Goal: Task Accomplishment & Management: Manage account settings

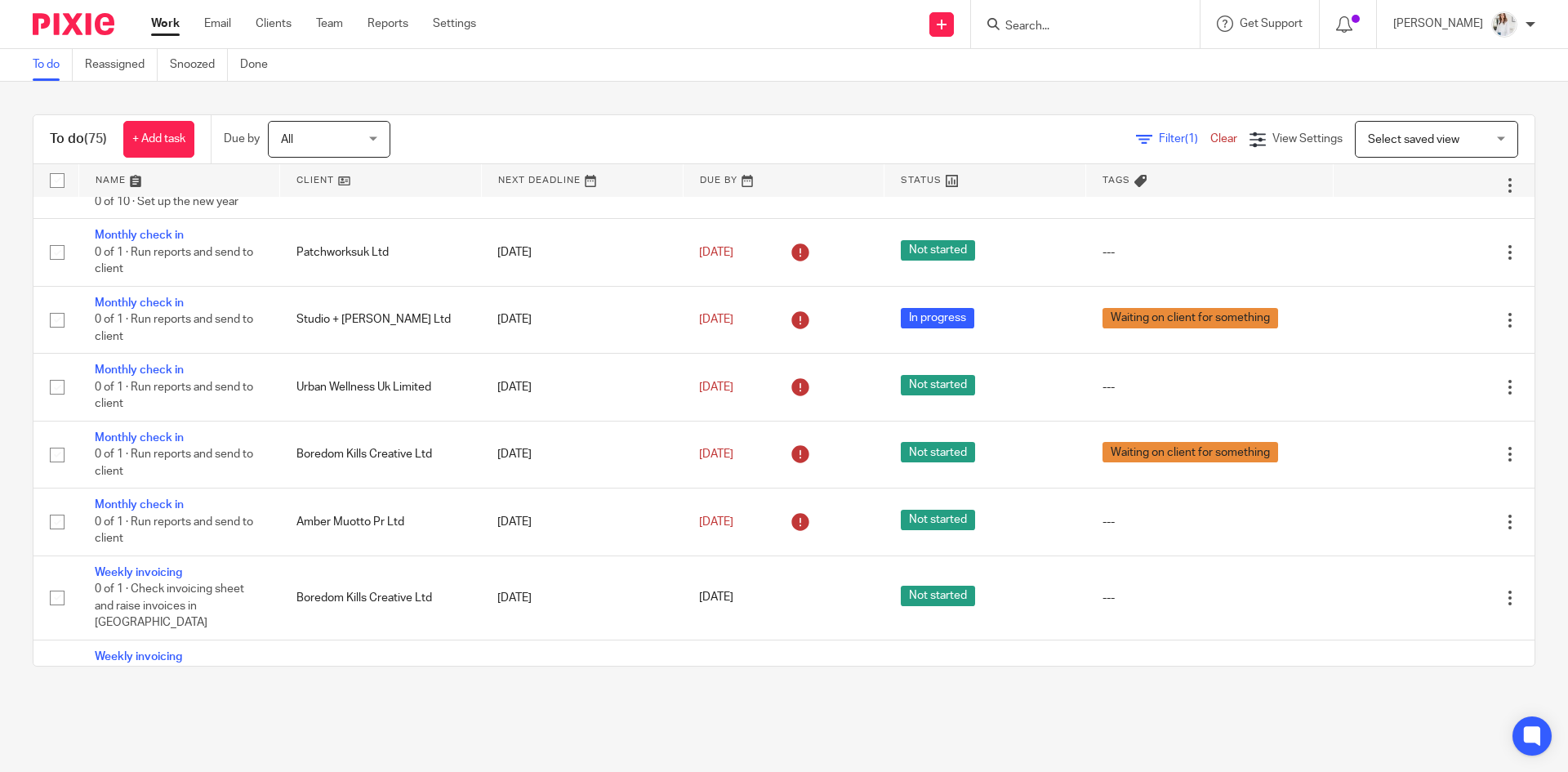
scroll to position [219, 0]
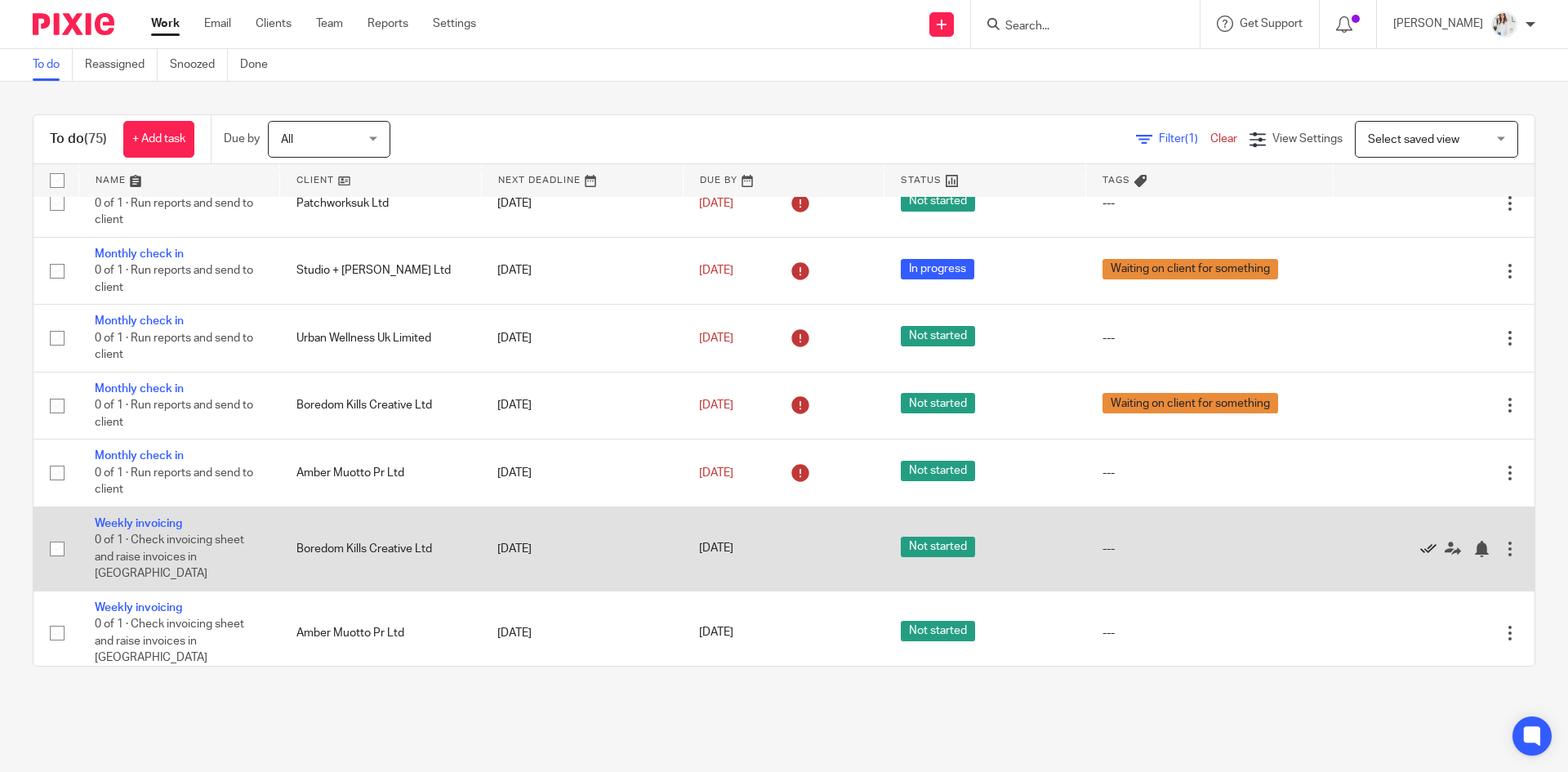
click at [1421, 540] on icon at bounding box center [1429, 548] width 17 height 17
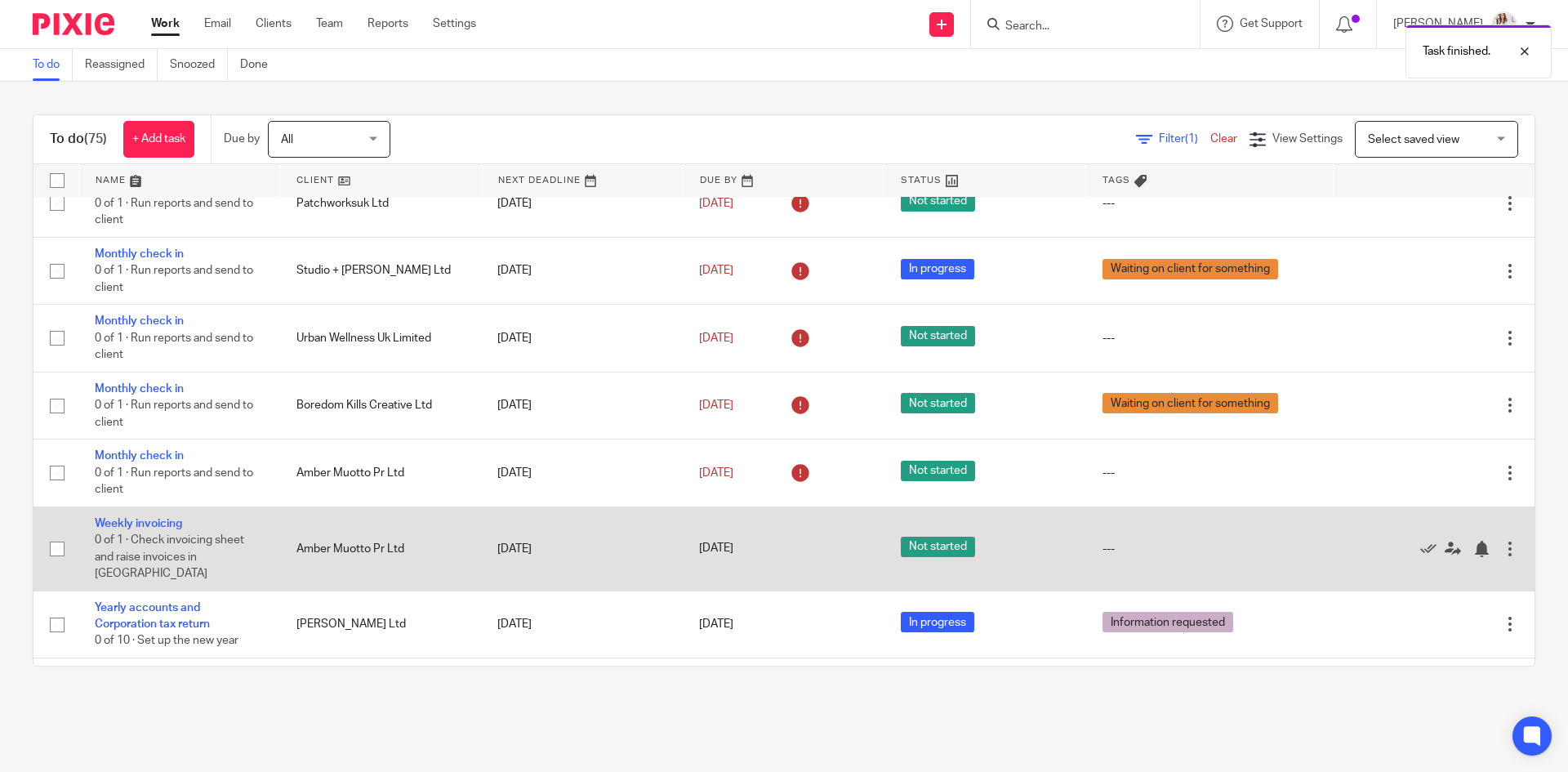
click at [168, 516] on td "Weekly invoicing 0 of 1 · Check invoicing sheet and raise invoices in Xero" at bounding box center [178, 548] width 202 height 84
click at [168, 521] on link "Weekly invoicing" at bounding box center [138, 523] width 88 height 12
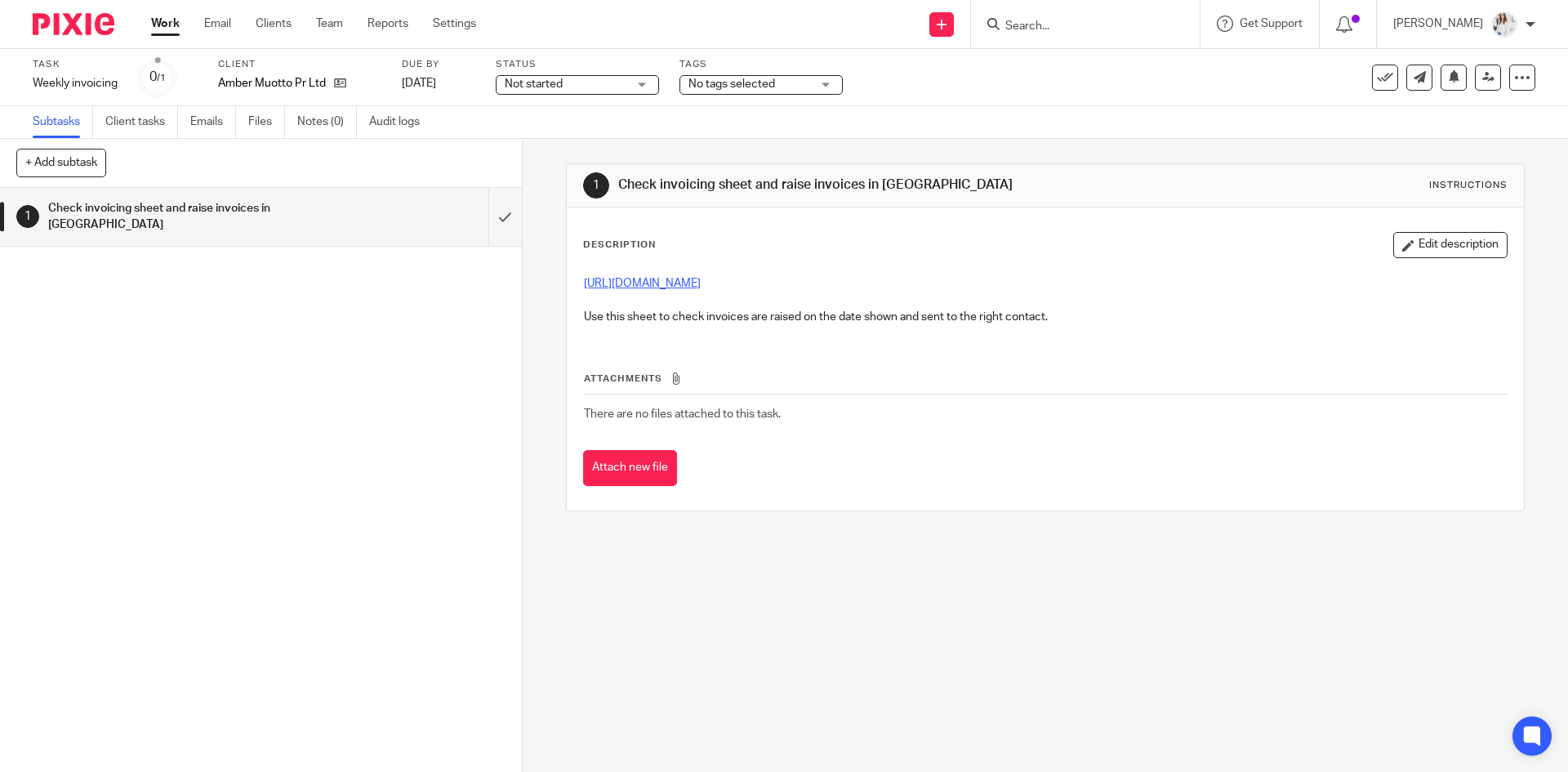
click at [672, 282] on link "https://docs.google.com/spreadsheets/d/1XfSHRPWLBsLX_rVDoiI0qja9tl_iEGZE/edit#g…" at bounding box center [643, 284] width 117 height 12
click at [1377, 84] on icon at bounding box center [1385, 77] width 17 height 17
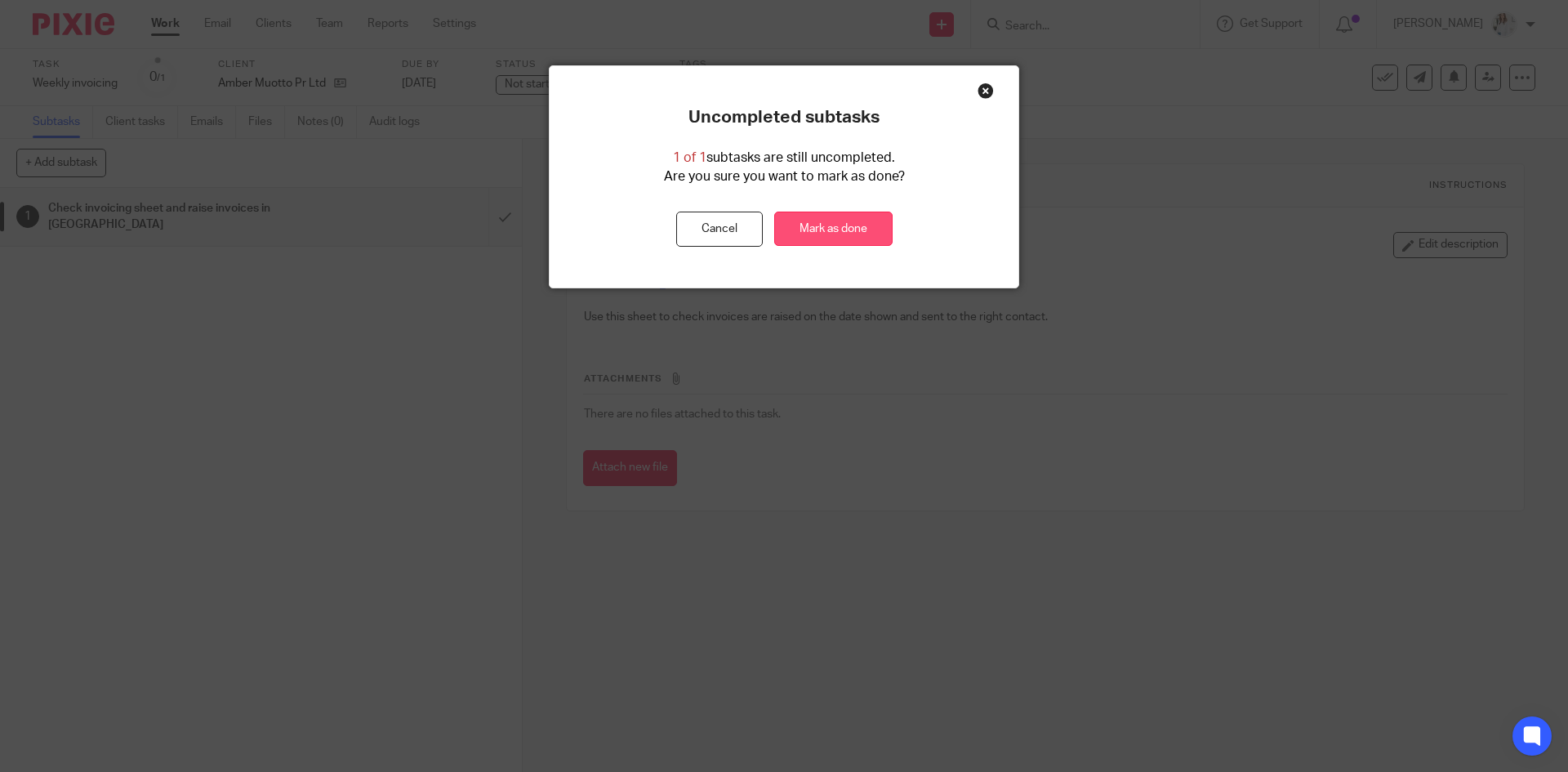
click at [815, 234] on link "Mark as done" at bounding box center [833, 229] width 118 height 35
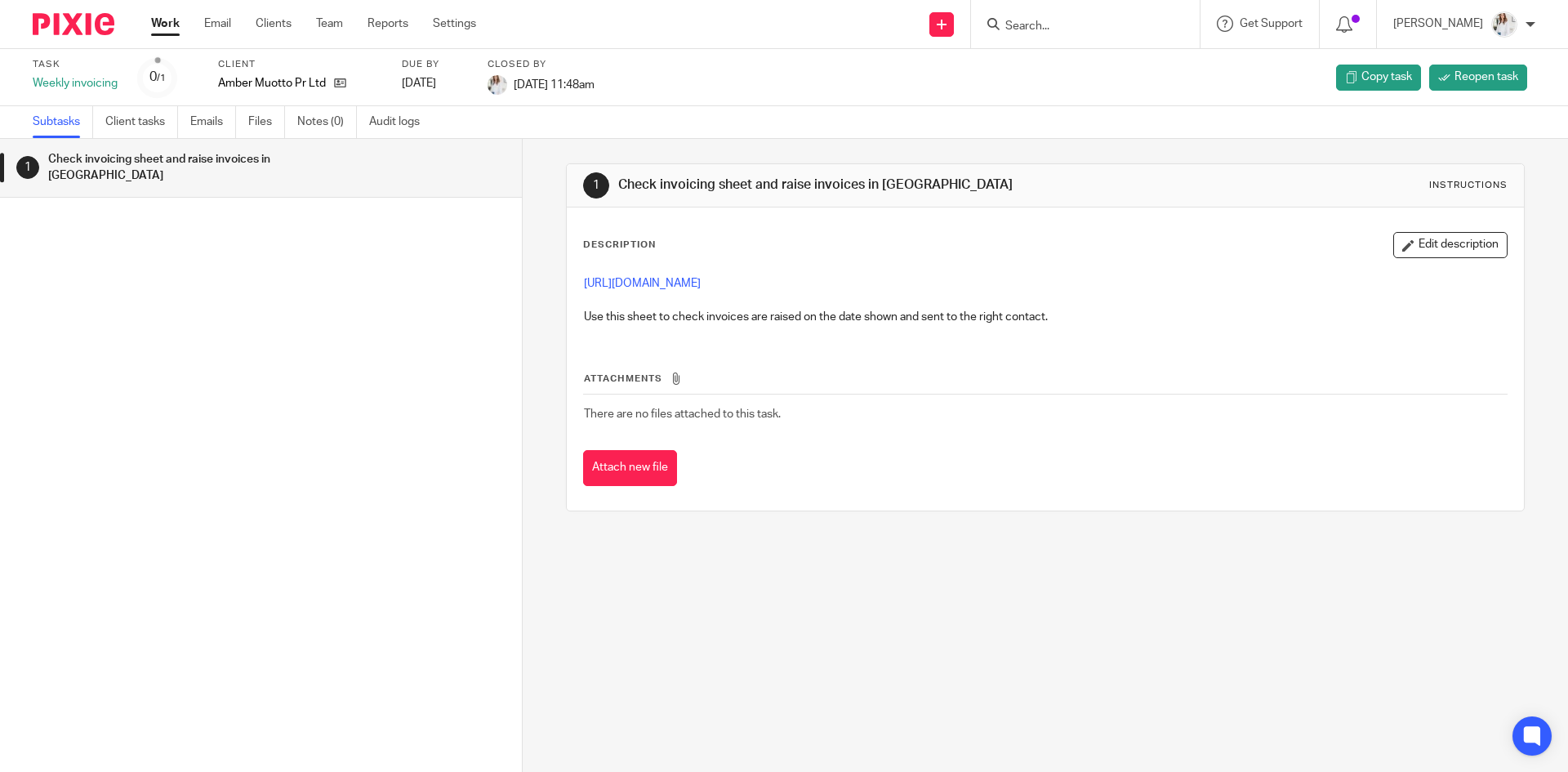
click at [1028, 23] on input "Search" at bounding box center [1077, 26] width 147 height 15
type input "esth"
click at [1074, 78] on div "Esth er Shelley" at bounding box center [1102, 63] width 229 height 51
click at [1074, 63] on link at bounding box center [1102, 63] width 203 height 24
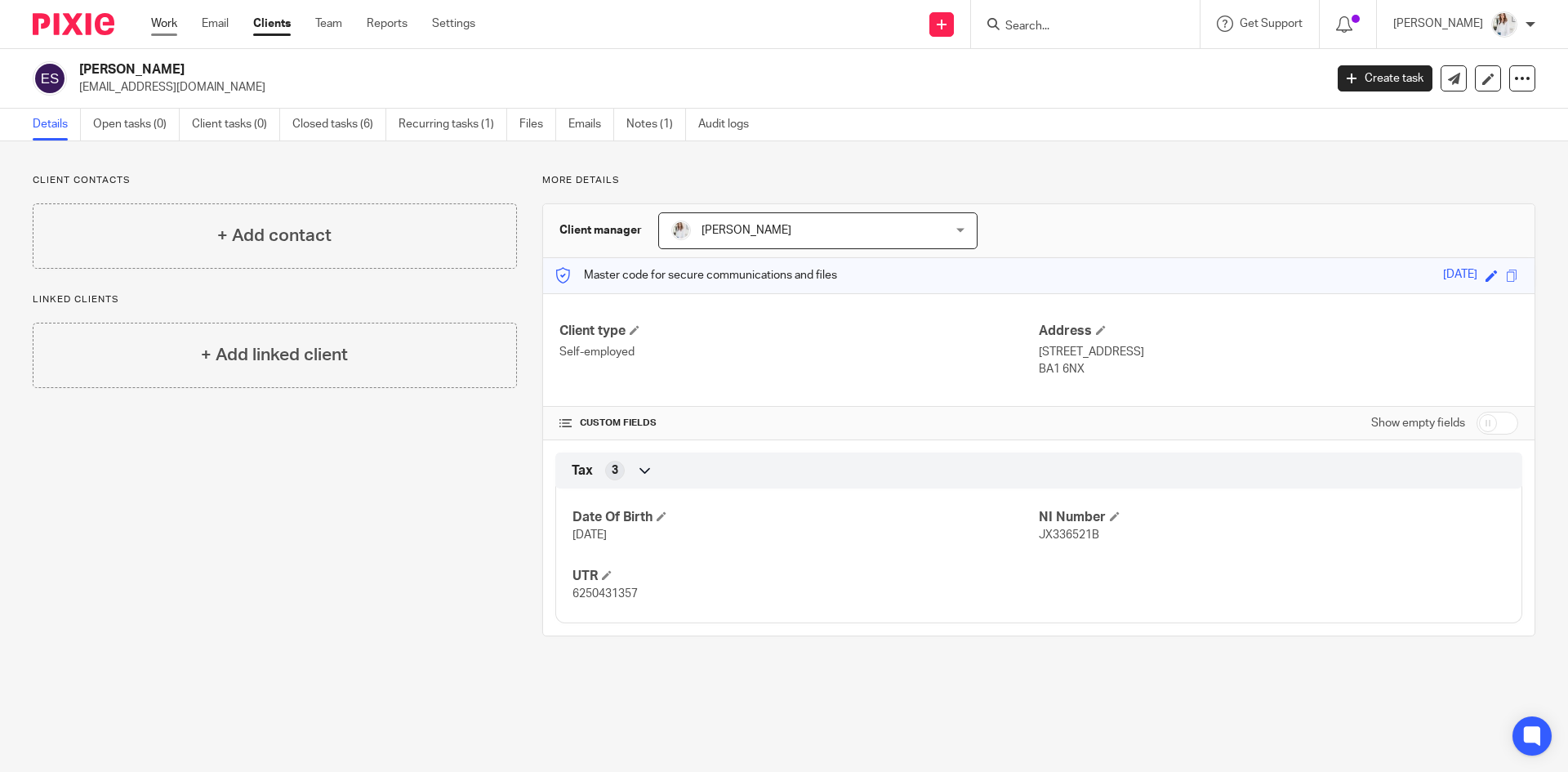
click at [164, 31] on link "Work" at bounding box center [164, 23] width 26 height 17
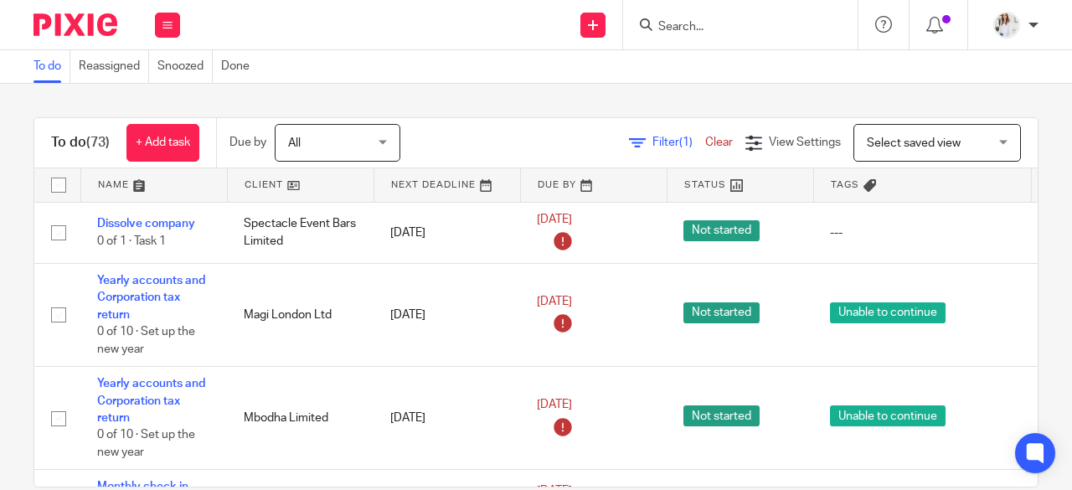
click at [715, 36] on div at bounding box center [740, 24] width 235 height 49
click at [712, 24] on input "Search" at bounding box center [732, 27] width 151 height 15
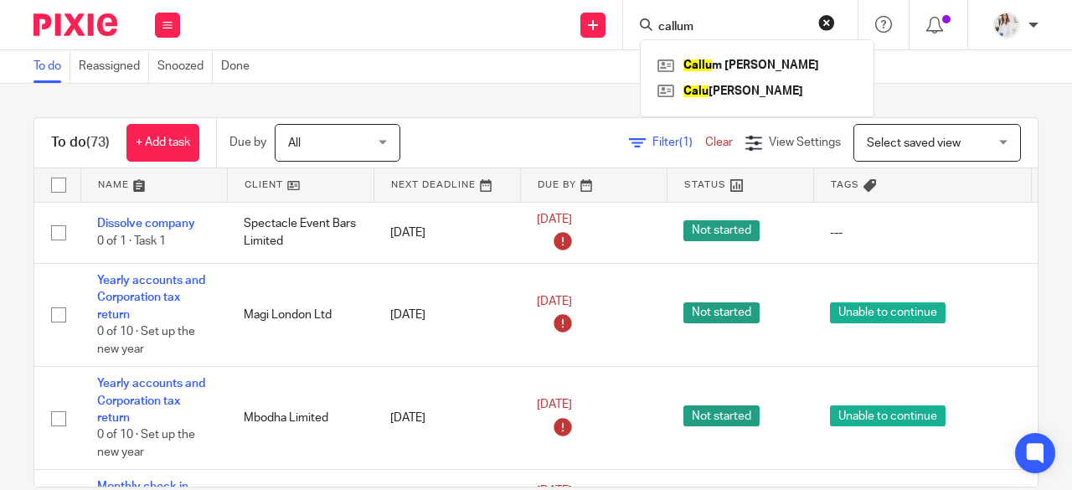
type input "callum"
click button "submit" at bounding box center [0, 0] width 0 height 0
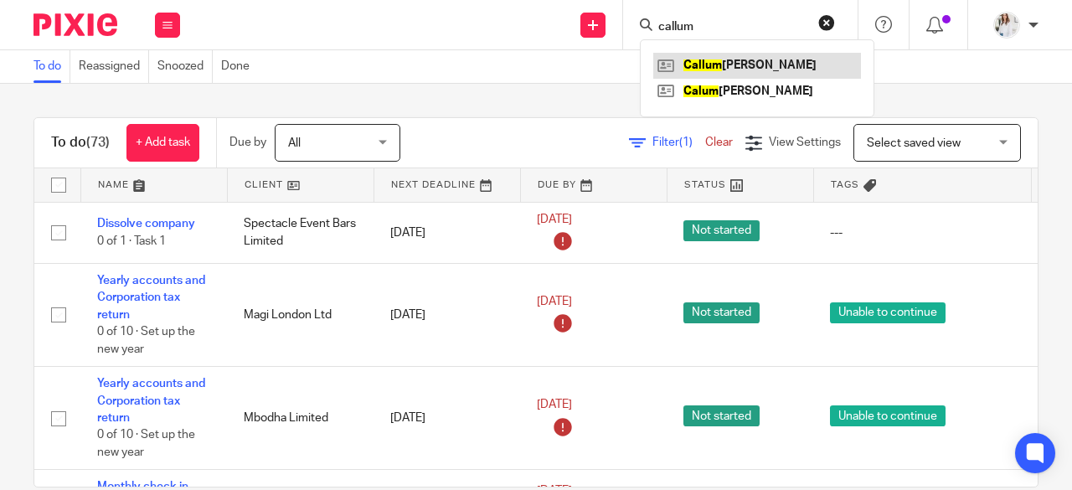
click at [732, 64] on link at bounding box center [757, 65] width 208 height 25
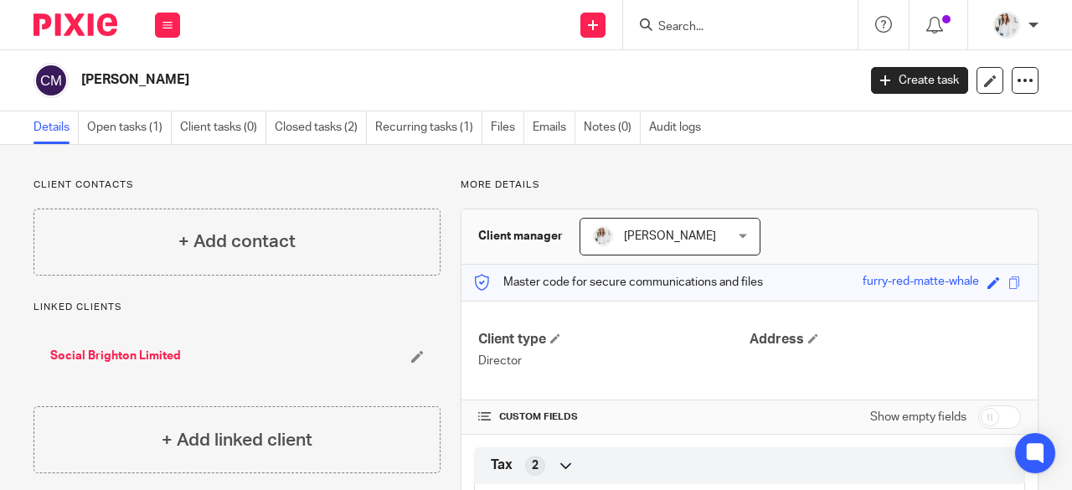
scroll to position [116, 0]
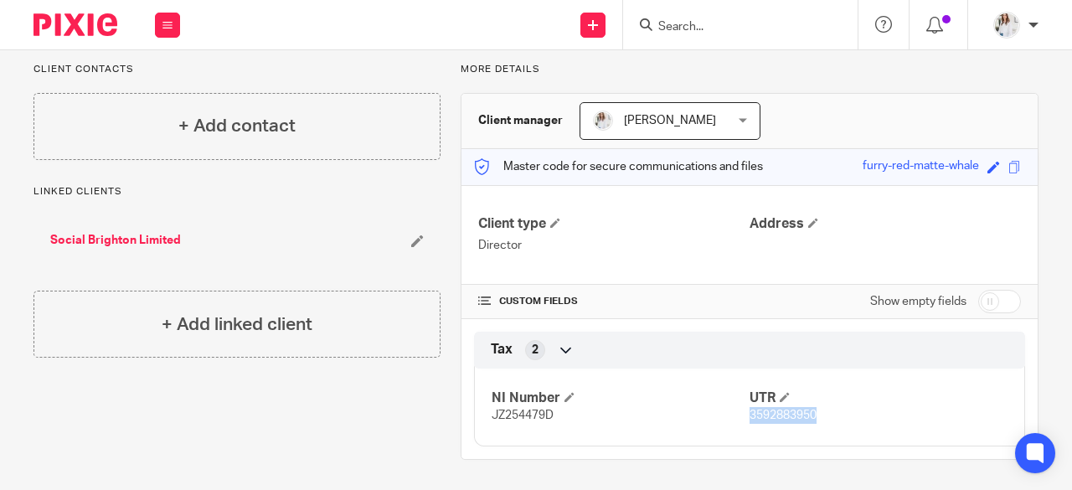
drag, startPoint x: 829, startPoint y: 423, endPoint x: 742, endPoint y: 415, distance: 87.4
click at [742, 415] on div "NI Number JZ254479D UTR 3592883950" at bounding box center [749, 401] width 551 height 90
click at [750, 415] on span "3592883950" at bounding box center [783, 416] width 67 height 12
drag, startPoint x: 816, startPoint y: 418, endPoint x: 742, endPoint y: 418, distance: 73.7
click at [750, 418] on p "3592883950" at bounding box center [879, 415] width 258 height 17
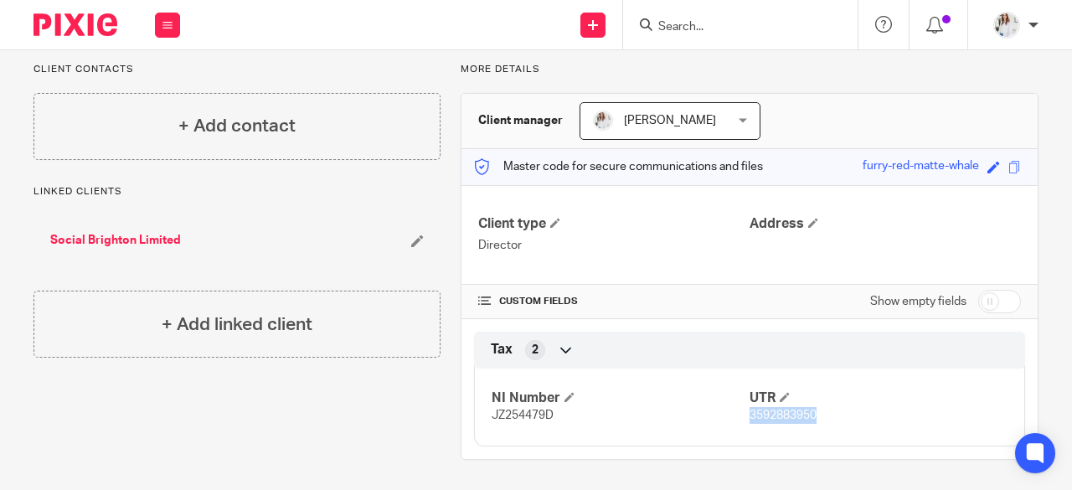
copy span "3592883950"
drag, startPoint x: 559, startPoint y: 416, endPoint x: 485, endPoint y: 415, distance: 73.7
click at [492, 415] on p "JZ254479D" at bounding box center [621, 415] width 258 height 17
copy span "JZ254479D"
